Goal: Task Accomplishment & Management: Manage account settings

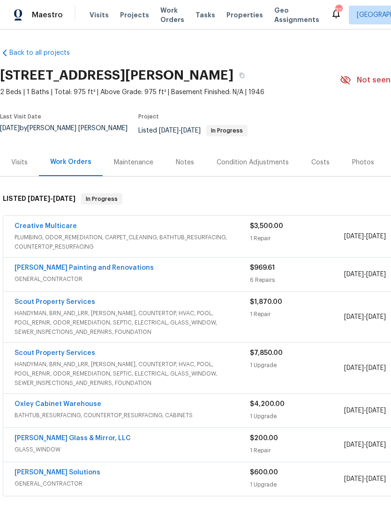
click at [131, 171] on div "Maintenance" at bounding box center [134, 163] width 62 height 28
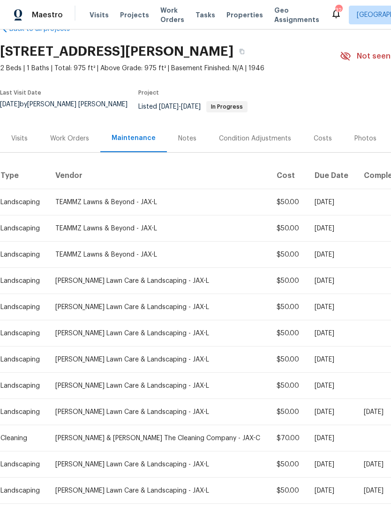
scroll to position [24, 0]
click at [93, 20] on span "Visits" at bounding box center [99, 14] width 19 height 9
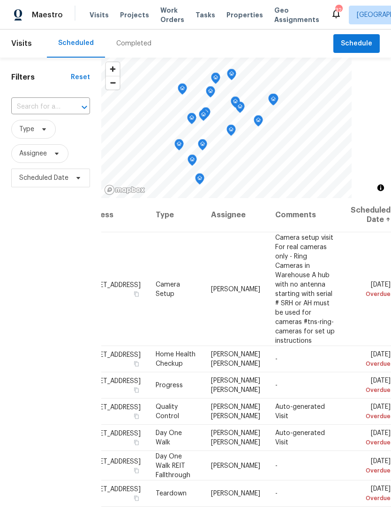
scroll to position [0, 85]
click at [0, 0] on icon at bounding box center [0, 0] width 0 height 0
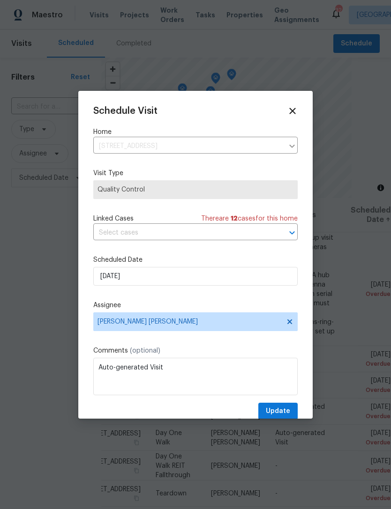
click at [293, 107] on icon at bounding box center [292, 111] width 10 height 10
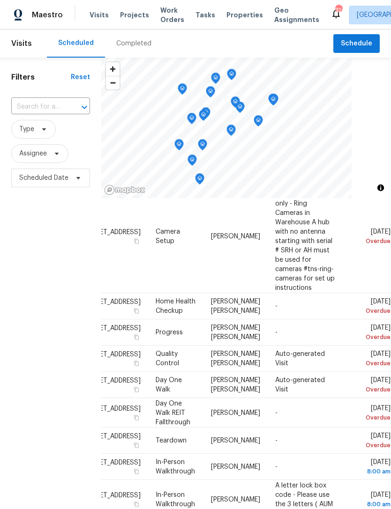
scroll to position [54, 85]
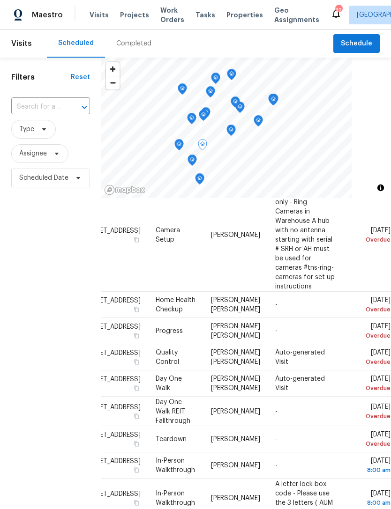
click at [0, 0] on icon at bounding box center [0, 0] width 0 height 0
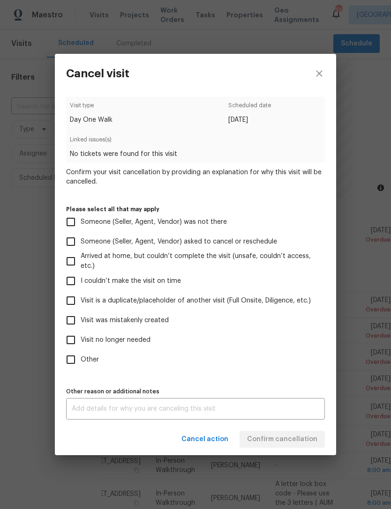
click at [128, 324] on span "Visit was mistakenly created" at bounding box center [125, 321] width 88 height 10
click at [81, 324] on input "Visit was mistakenly created" at bounding box center [71, 321] width 20 height 20
checkbox input "true"
click at [273, 440] on span "Confirm cancellation" at bounding box center [282, 440] width 70 height 12
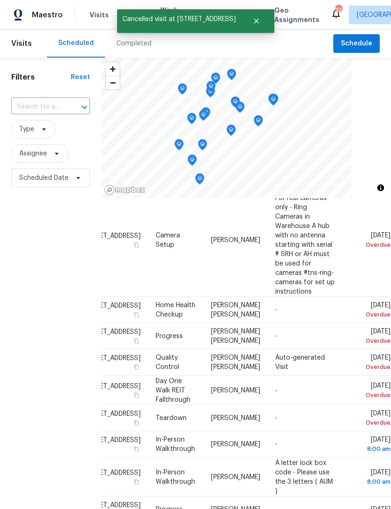
scroll to position [49, 85]
click at [0, 0] on icon at bounding box center [0, 0] width 0 height 0
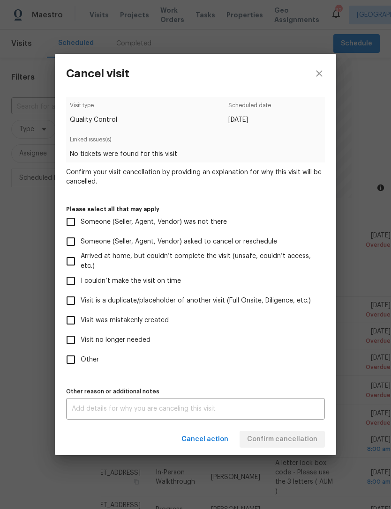
click at [137, 316] on span "Visit was mistakenly created" at bounding box center [125, 321] width 88 height 10
click at [81, 316] on input "Visit was mistakenly created" at bounding box center [71, 321] width 20 height 20
checkbox input "true"
click at [284, 442] on span "Confirm cancellation" at bounding box center [282, 440] width 70 height 12
